Goal: Obtain resource: Download file/media

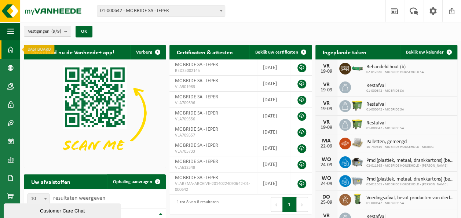
click at [12, 50] on span at bounding box center [10, 49] width 7 height 18
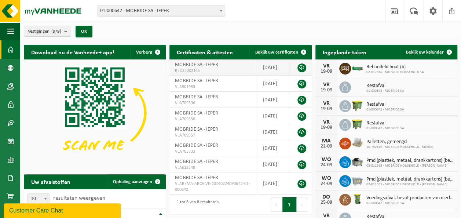
click at [209, 62] on span "MC BRIDE SA - IEPER" at bounding box center [196, 65] width 43 height 6
click at [265, 67] on td "2025-06-25" at bounding box center [273, 67] width 33 height 16
click at [301, 69] on link at bounding box center [302, 67] width 9 height 9
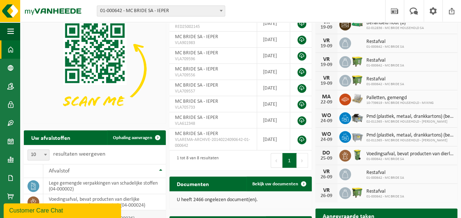
scroll to position [110, 0]
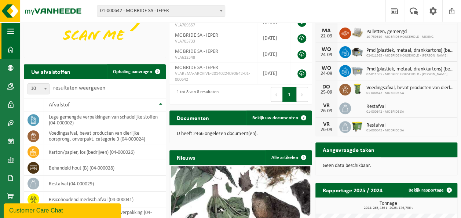
click at [7, 32] on span "button" at bounding box center [10, 31] width 7 height 18
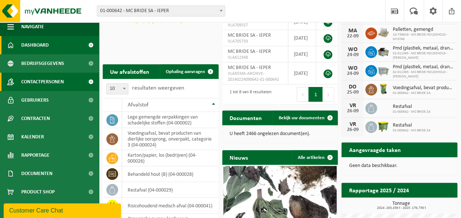
scroll to position [6, 0]
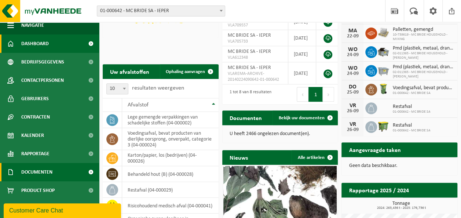
click at [37, 170] on span "Documenten" at bounding box center [36, 172] width 31 height 18
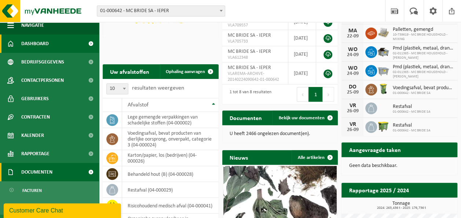
click at [86, 171] on span at bounding box center [91, 172] width 17 height 18
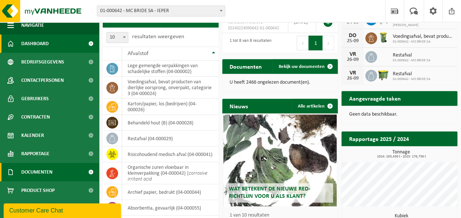
scroll to position [183, 0]
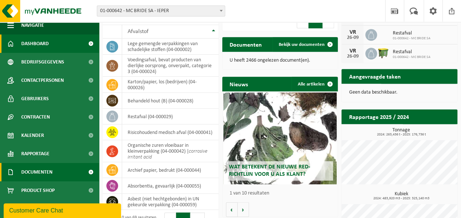
click at [85, 172] on span at bounding box center [91, 172] width 17 height 18
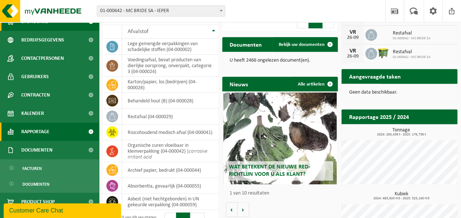
scroll to position [39, 0]
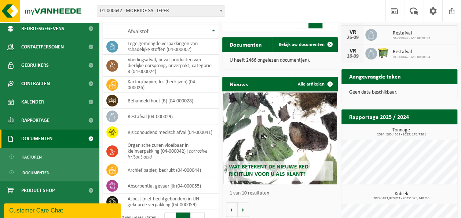
click at [86, 139] on span at bounding box center [91, 139] width 17 height 18
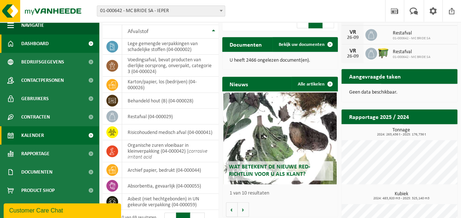
click at [83, 137] on span at bounding box center [91, 135] width 17 height 18
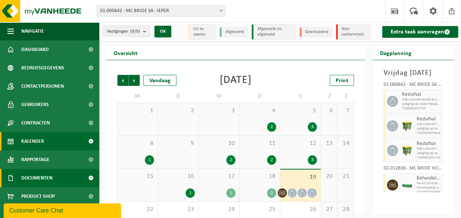
click at [85, 177] on span at bounding box center [91, 178] width 17 height 18
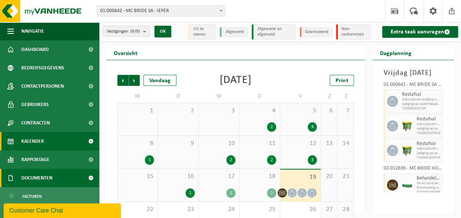
click at [74, 178] on link "Documenten" at bounding box center [49, 178] width 99 height 18
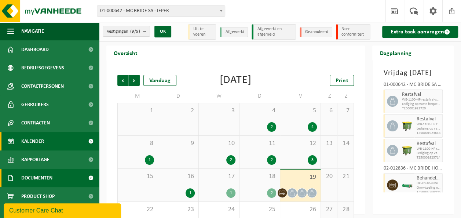
click at [83, 178] on span at bounding box center [91, 178] width 17 height 18
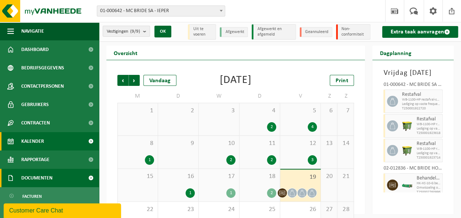
click at [84, 177] on span at bounding box center [91, 178] width 17 height 18
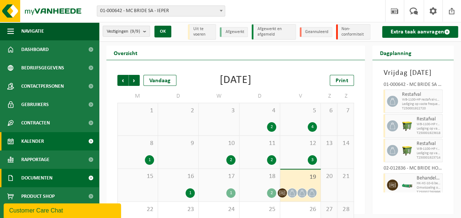
click at [32, 177] on span "Documenten" at bounding box center [36, 178] width 31 height 18
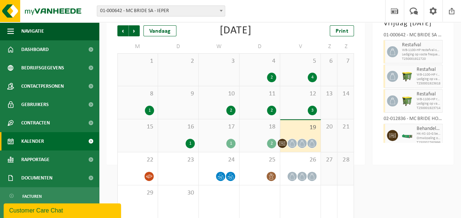
scroll to position [57, 0]
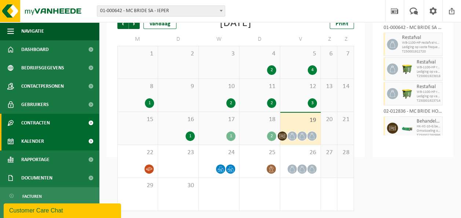
click at [86, 123] on span at bounding box center [91, 123] width 17 height 18
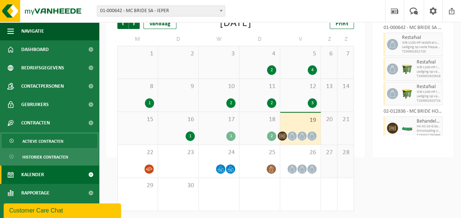
click at [57, 142] on span "Actieve contracten" at bounding box center [42, 141] width 41 height 14
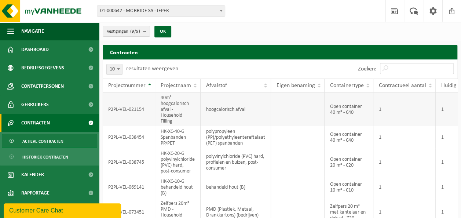
click at [379, 110] on td "1" at bounding box center [405, 109] width 62 height 34
click at [380, 110] on td "1" at bounding box center [405, 109] width 62 height 34
click at [442, 111] on td "1" at bounding box center [459, 109] width 47 height 34
click at [132, 110] on td "P2PL-VEL-021154" at bounding box center [129, 109] width 52 height 34
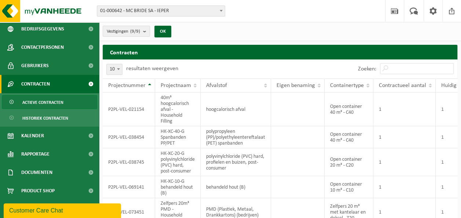
scroll to position [39, 0]
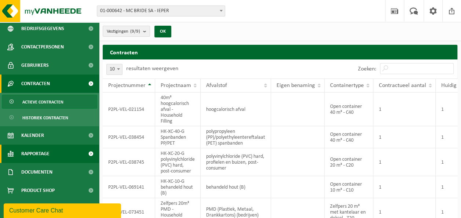
click at [39, 154] on span "Rapportage" at bounding box center [35, 154] width 28 height 18
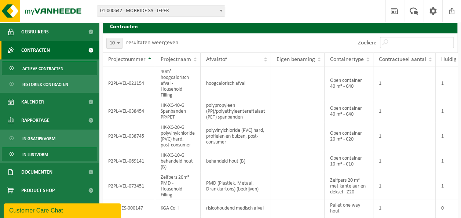
scroll to position [37, 0]
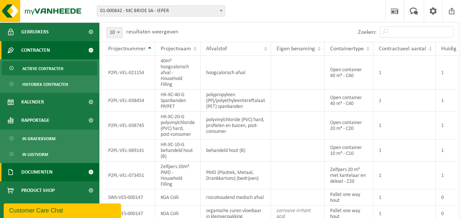
click at [42, 172] on span "Documenten" at bounding box center [36, 172] width 31 height 18
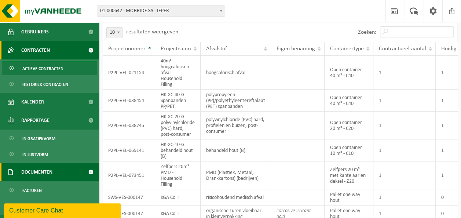
click at [42, 172] on span "Documenten" at bounding box center [36, 172] width 31 height 18
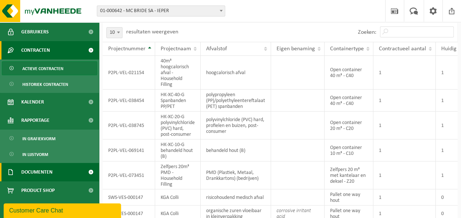
click at [43, 172] on span "Documenten" at bounding box center [36, 172] width 31 height 18
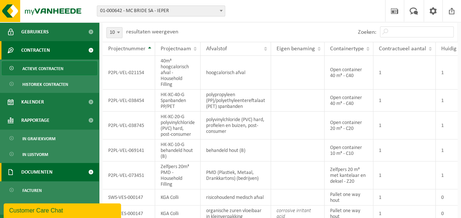
click at [86, 171] on span at bounding box center [91, 172] width 17 height 18
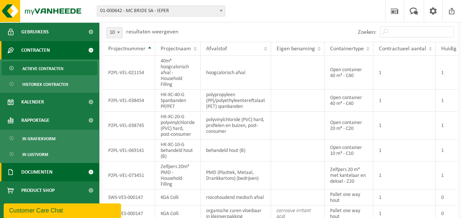
click at [83, 171] on span at bounding box center [91, 172] width 17 height 18
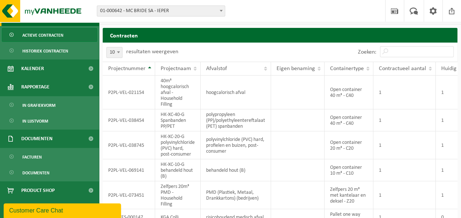
scroll to position [0, 0]
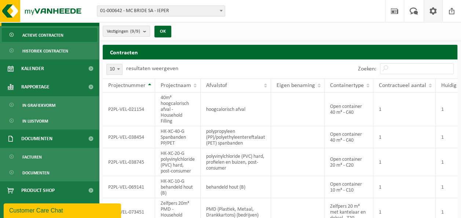
click at [434, 7] on span at bounding box center [433, 11] width 11 height 22
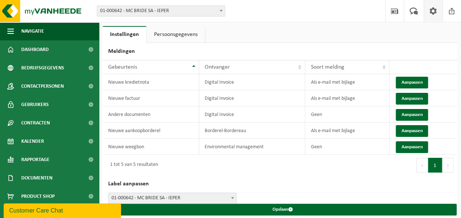
scroll to position [5, 0]
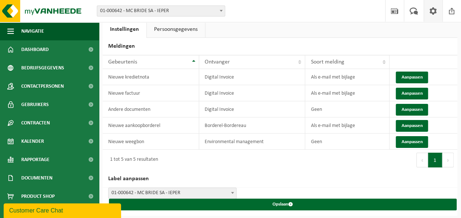
click at [191, 30] on link "Persoonsgegevens" at bounding box center [176, 29] width 58 height 17
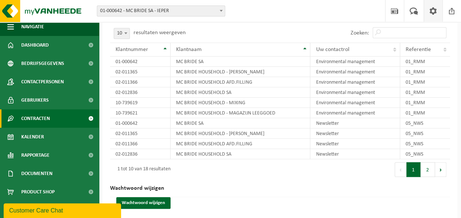
scroll to position [6, 0]
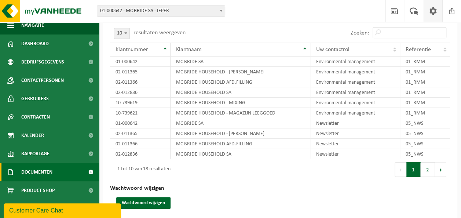
click at [85, 175] on span at bounding box center [91, 172] width 17 height 18
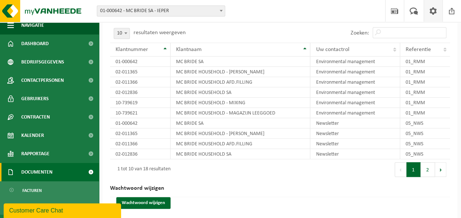
click at [85, 171] on span at bounding box center [91, 172] width 17 height 18
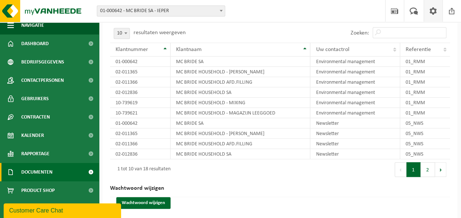
click at [84, 171] on span at bounding box center [91, 172] width 17 height 18
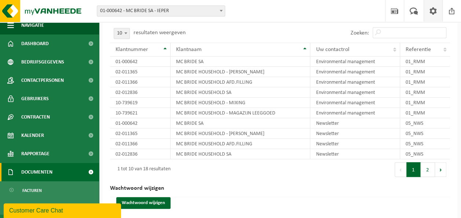
click at [43, 172] on span "Documenten" at bounding box center [36, 172] width 31 height 18
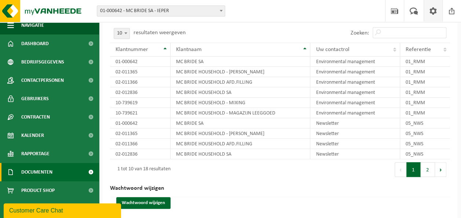
drag, startPoint x: 36, startPoint y: 170, endPoint x: 15, endPoint y: 167, distance: 21.0
click at [15, 167] on link "Documenten" at bounding box center [49, 172] width 99 height 18
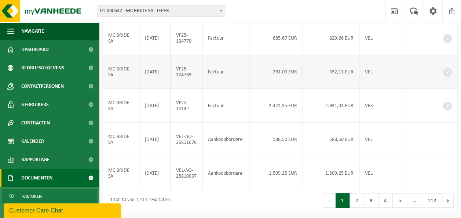
scroll to position [321, 0]
click at [360, 203] on button "2" at bounding box center [357, 200] width 14 height 15
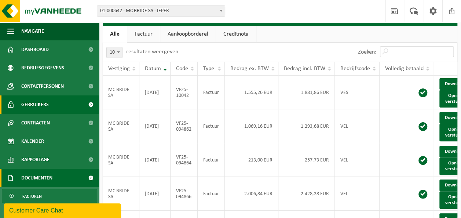
scroll to position [0, 0]
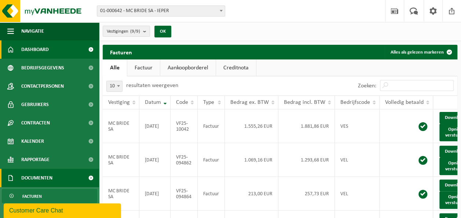
click at [40, 46] on span "Dashboard" at bounding box center [35, 49] width 28 height 18
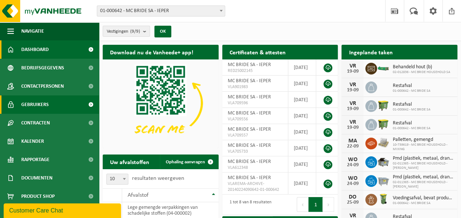
click at [52, 103] on link "Gebruikers" at bounding box center [49, 104] width 99 height 18
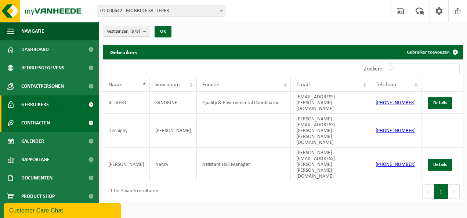
scroll to position [6, 0]
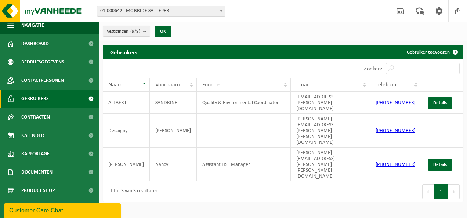
click at [129, 34] on span "Vestigingen (9/9)" at bounding box center [123, 31] width 33 height 11
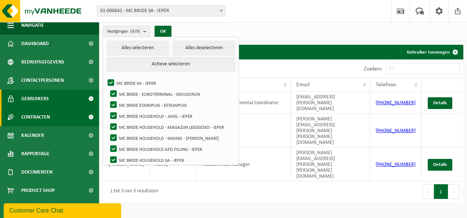
click at [41, 119] on span "Contracten" at bounding box center [35, 117] width 29 height 18
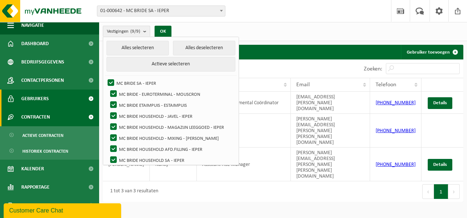
click at [45, 118] on span "Contracten" at bounding box center [35, 117] width 29 height 18
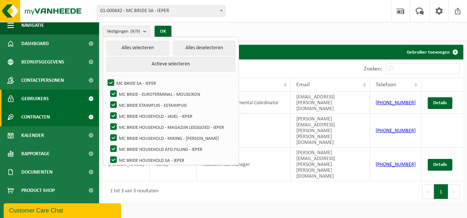
click at [45, 118] on span "Contracten" at bounding box center [35, 117] width 29 height 18
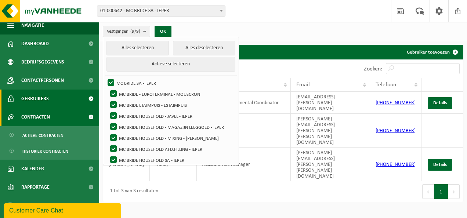
click at [43, 119] on span "Contracten" at bounding box center [35, 117] width 29 height 18
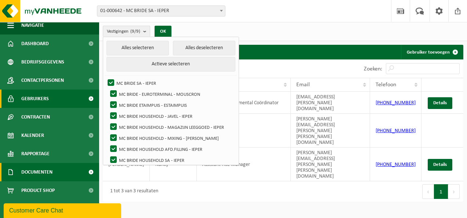
click at [36, 170] on span "Documenten" at bounding box center [36, 172] width 31 height 18
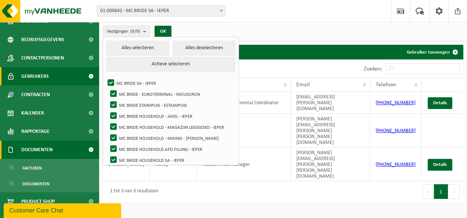
scroll to position [39, 0]
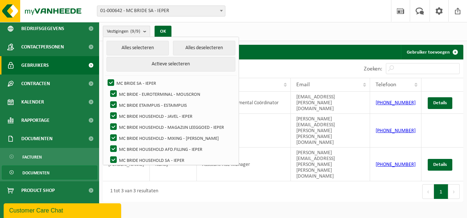
click at [49, 175] on span "Documenten" at bounding box center [35, 173] width 27 height 14
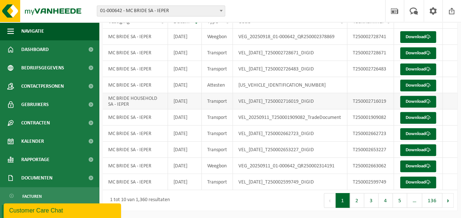
scroll to position [138, 0]
click at [359, 204] on button "2" at bounding box center [357, 200] width 14 height 15
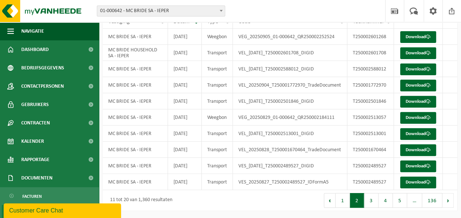
click at [370, 200] on button "3" at bounding box center [371, 200] width 14 height 15
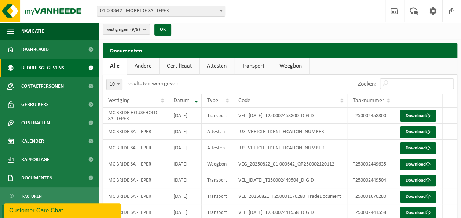
scroll to position [0, 0]
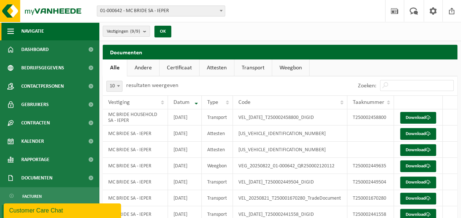
click at [9, 35] on span "button" at bounding box center [10, 31] width 7 height 18
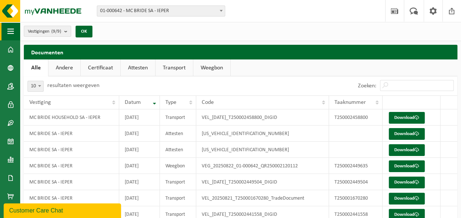
click at [8, 35] on span "button" at bounding box center [10, 31] width 7 height 18
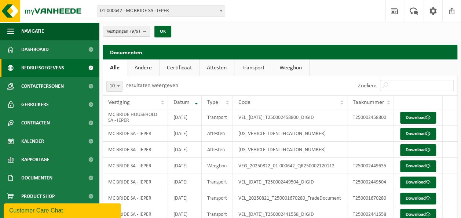
click at [50, 69] on span "Bedrijfsgegevens" at bounding box center [42, 68] width 43 height 18
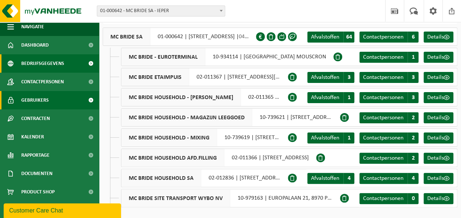
scroll to position [6, 0]
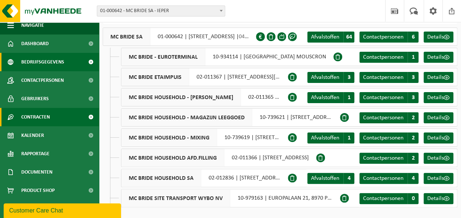
click at [44, 116] on span "Contracten" at bounding box center [35, 117] width 29 height 18
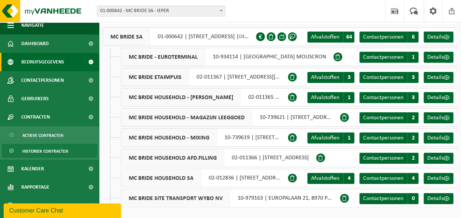
click at [43, 152] on span "Historiek contracten" at bounding box center [45, 151] width 46 height 14
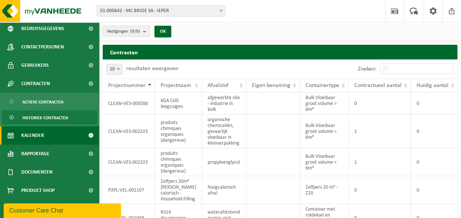
scroll to position [37, 0]
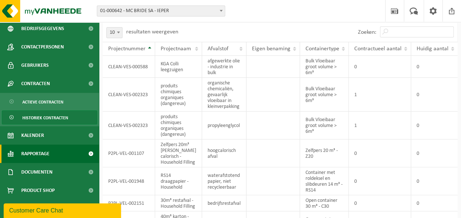
click at [46, 157] on span "Rapportage" at bounding box center [35, 154] width 28 height 18
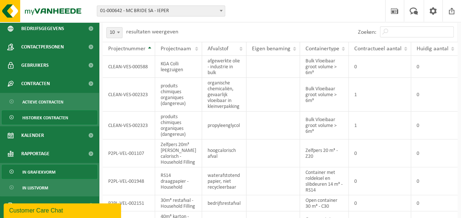
scroll to position [73, 0]
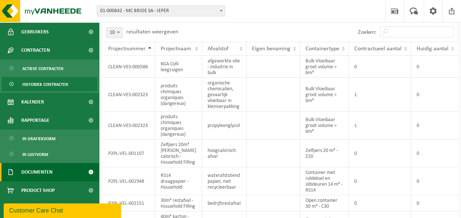
click at [44, 165] on span "Documenten" at bounding box center [36, 172] width 31 height 18
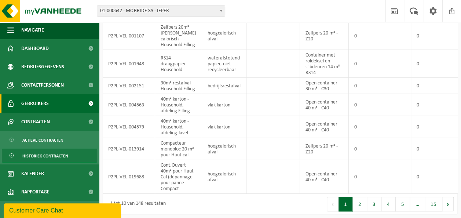
scroll to position [0, 0]
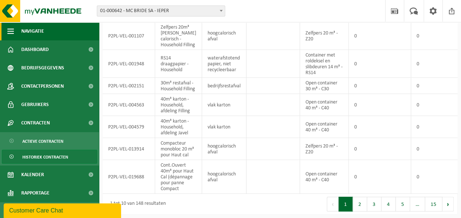
click at [9, 30] on span "button" at bounding box center [10, 31] width 7 height 18
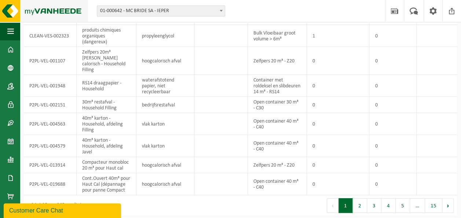
scroll to position [106, 0]
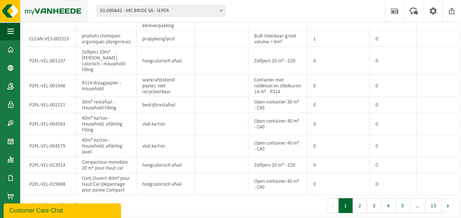
click at [11, 14] on img at bounding box center [44, 11] width 88 height 22
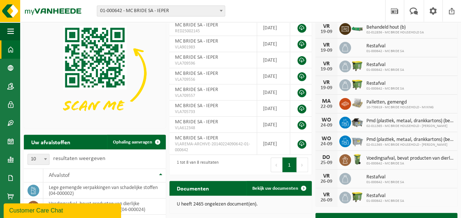
scroll to position [37, 0]
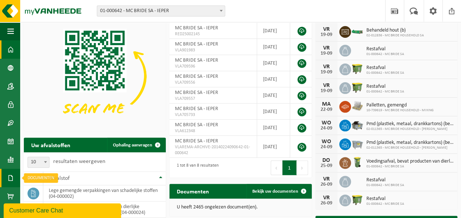
click at [10, 175] on span at bounding box center [10, 178] width 7 height 18
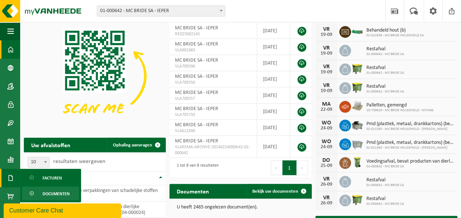
click at [45, 192] on span "Documenten" at bounding box center [56, 194] width 27 height 14
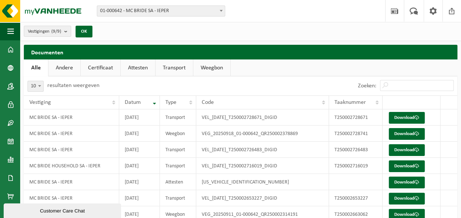
click at [96, 68] on link "Certificaat" at bounding box center [101, 67] width 40 height 17
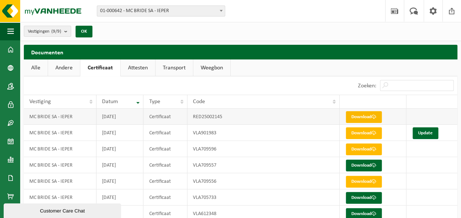
click at [355, 119] on link "Download" at bounding box center [364, 117] width 36 height 12
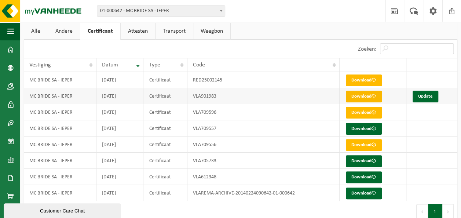
click at [366, 96] on link "Download" at bounding box center [364, 97] width 36 height 12
